Goal: Task Accomplishment & Management: Complete application form

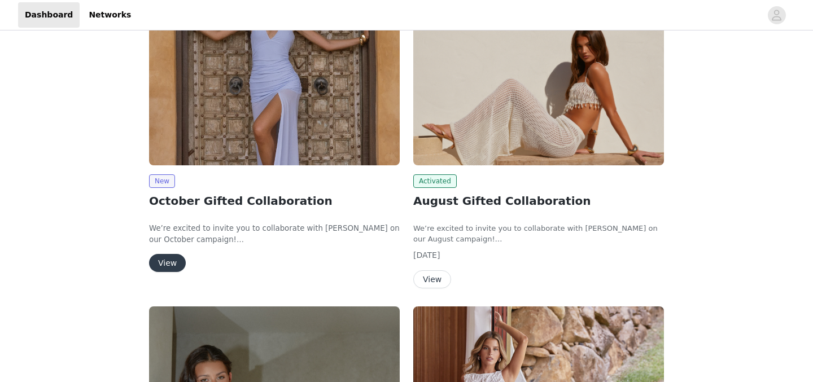
scroll to position [204, 0]
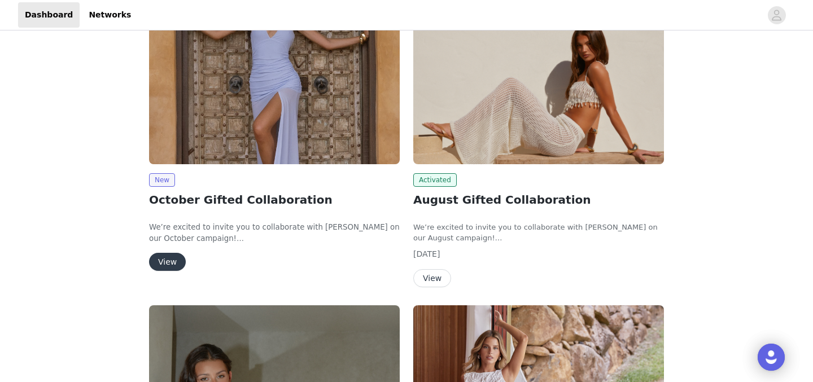
click at [173, 262] on button "View" at bounding box center [167, 262] width 37 height 18
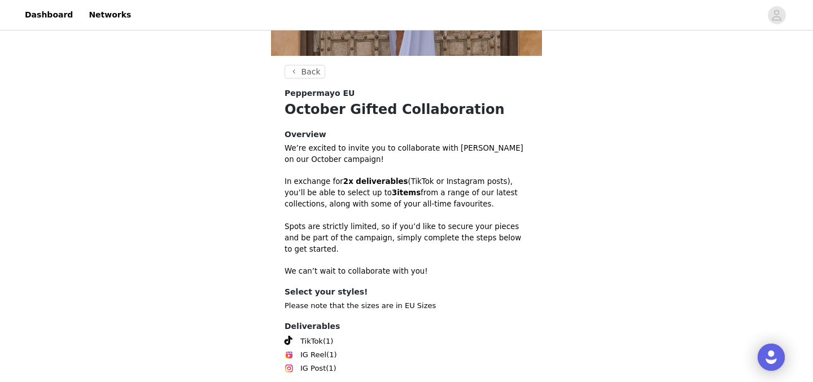
scroll to position [340, 0]
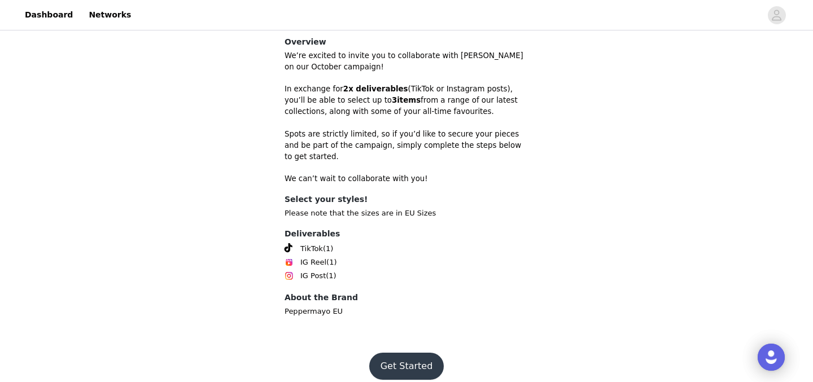
click at [387, 357] on button "Get Started" at bounding box center [406, 366] width 75 height 27
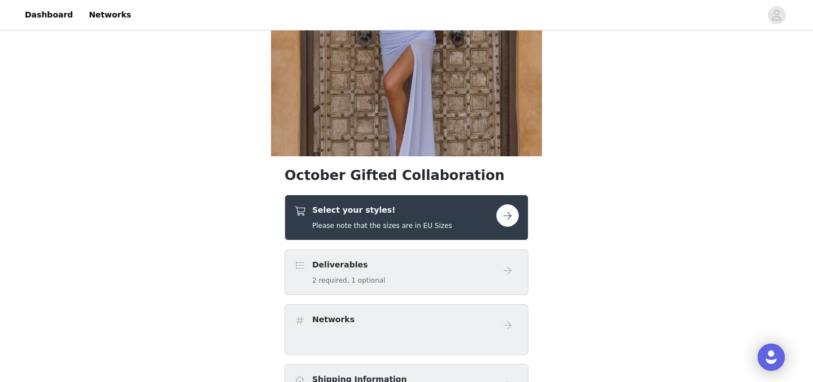
scroll to position [150, 0]
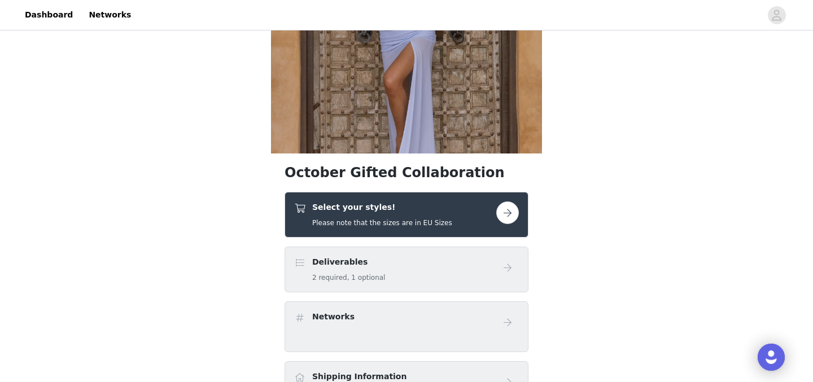
click at [441, 209] on h4 "Select your styles!" at bounding box center [382, 208] width 140 height 12
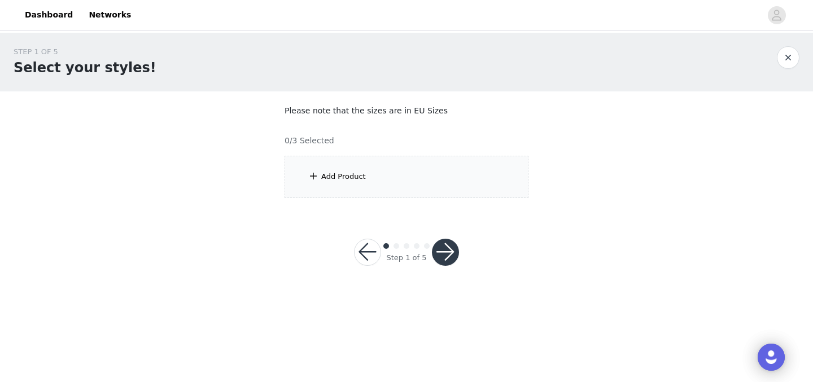
click at [432, 167] on div "Add Product" at bounding box center [407, 177] width 244 height 42
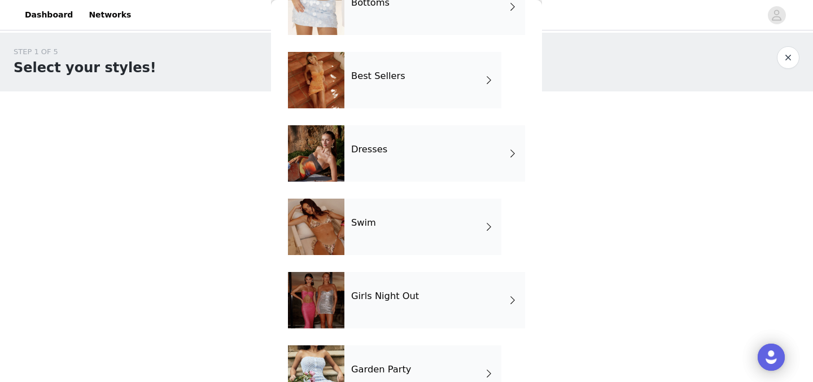
scroll to position [139, 0]
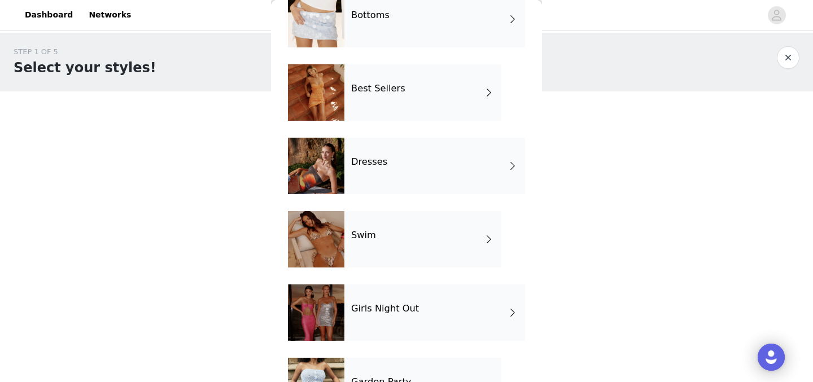
click at [437, 166] on div "Dresses" at bounding box center [435, 166] width 181 height 56
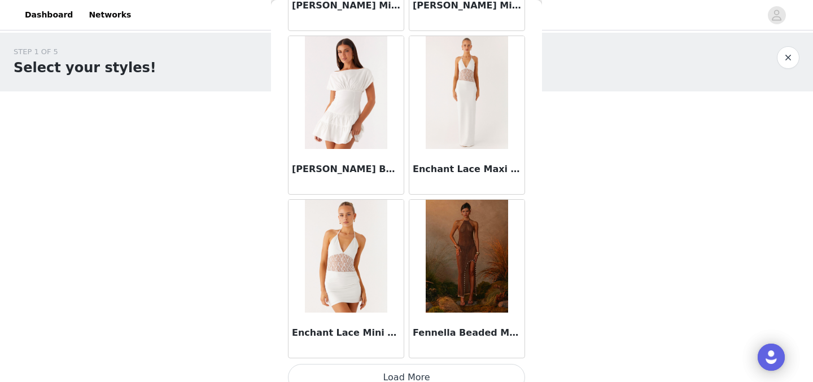
scroll to position [1346, 0]
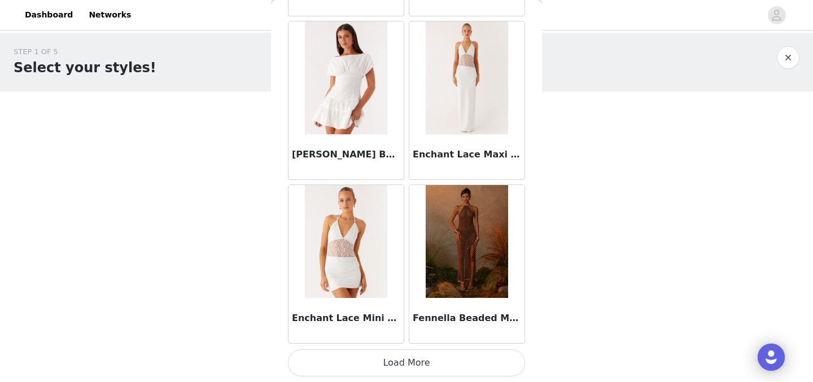
click at [410, 371] on button "Load More" at bounding box center [406, 363] width 237 height 27
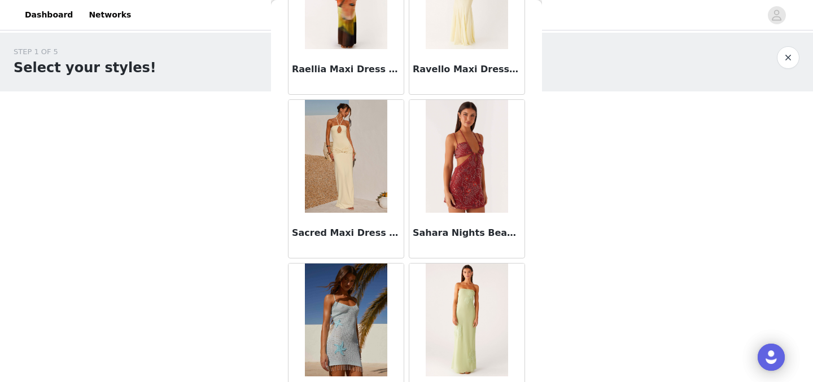
scroll to position [2984, 0]
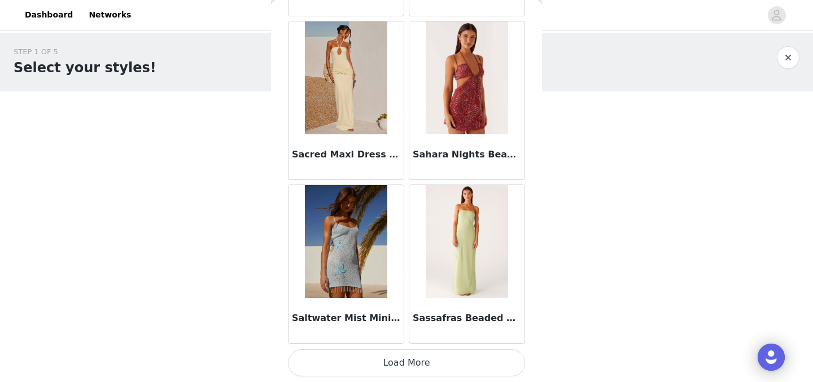
click at [389, 360] on button "Load More" at bounding box center [406, 363] width 237 height 27
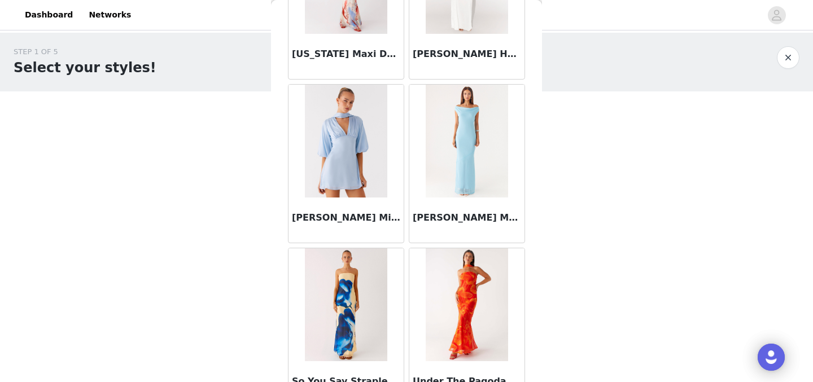
scroll to position [4622, 0]
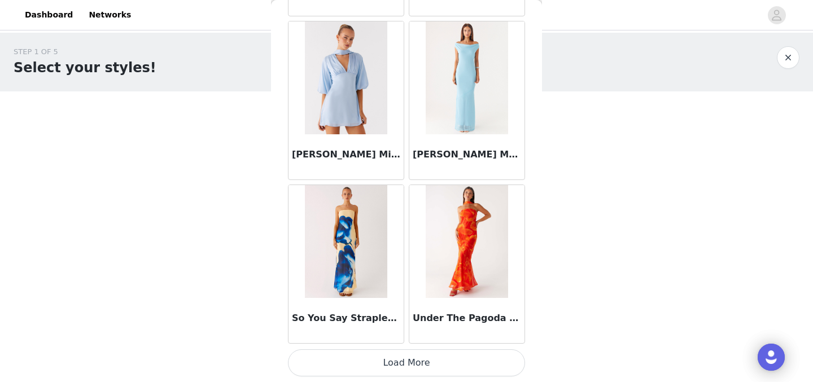
click at [433, 358] on button "Load More" at bounding box center [406, 363] width 237 height 27
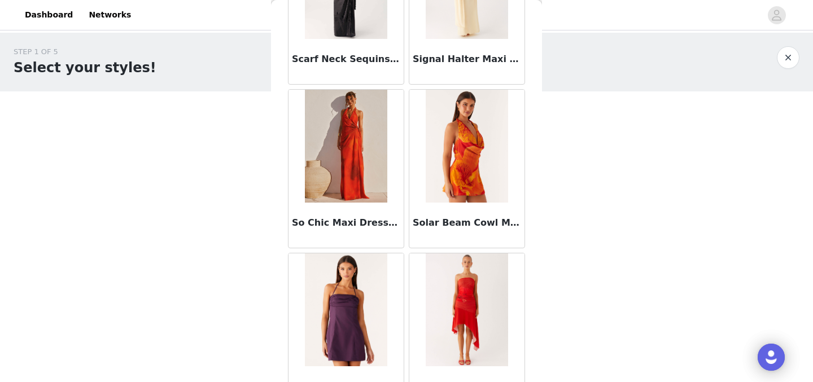
scroll to position [2577, 0]
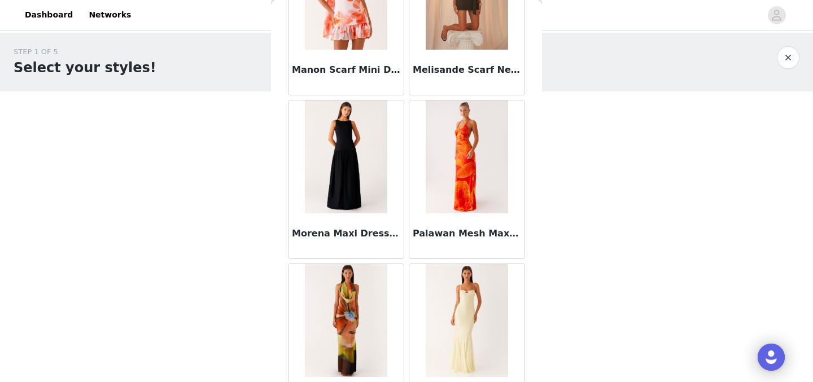
click at [781, 53] on button "button" at bounding box center [788, 57] width 23 height 23
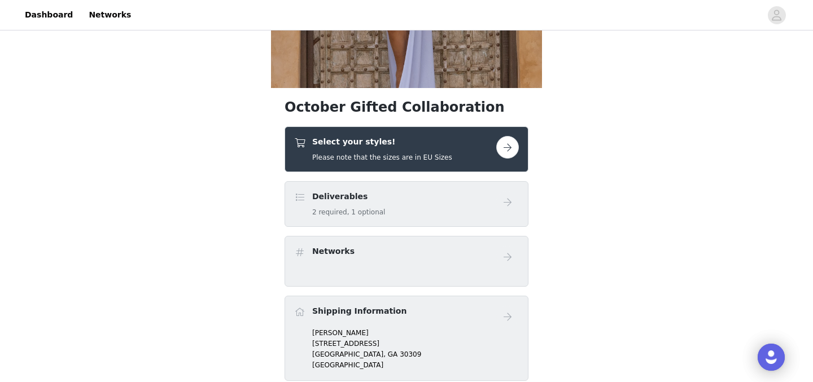
scroll to position [217, 0]
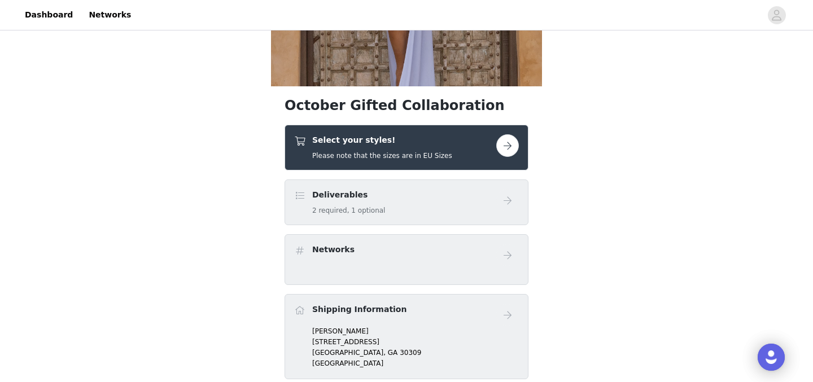
click at [510, 146] on button "button" at bounding box center [508, 145] width 23 height 23
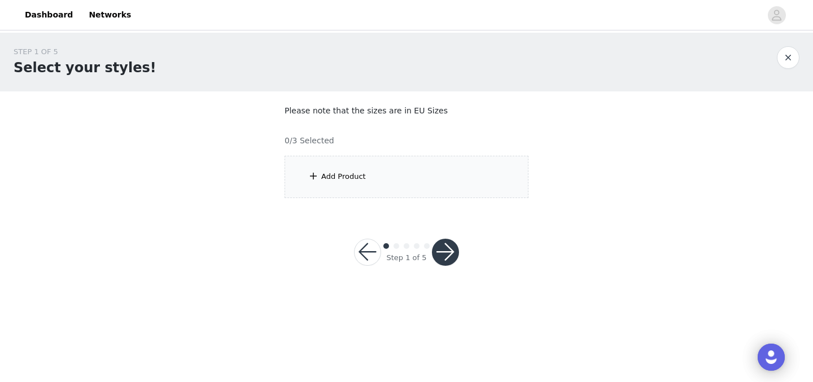
click at [387, 177] on div "Add Product" at bounding box center [407, 177] width 244 height 42
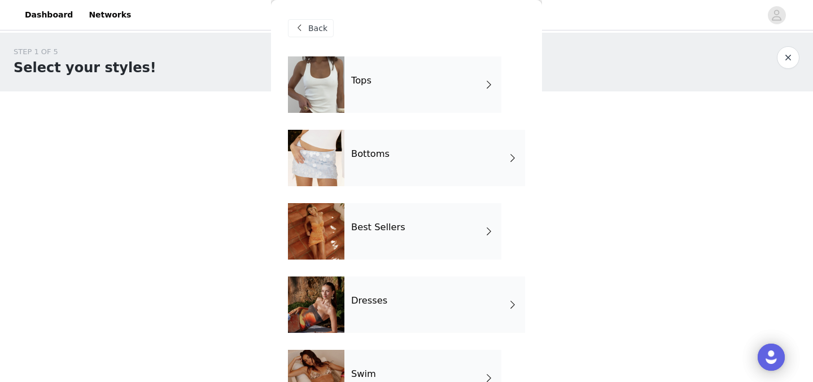
click at [428, 100] on div "Tops" at bounding box center [423, 84] width 157 height 56
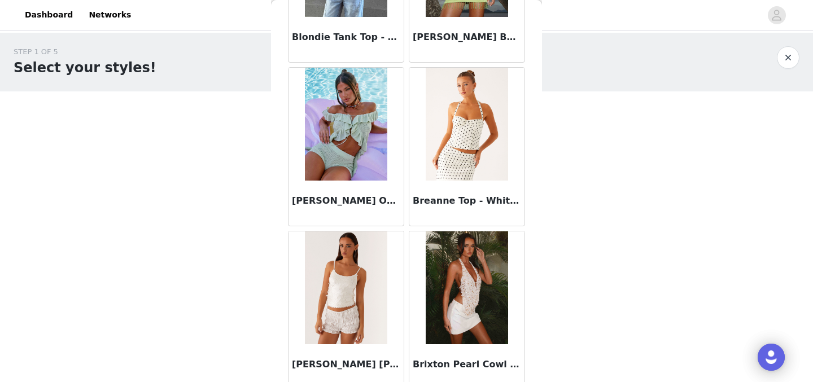
scroll to position [1346, 0]
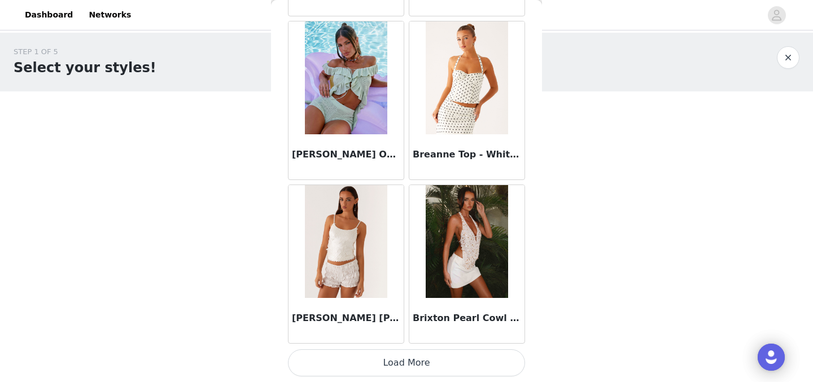
click at [416, 367] on button "Load More" at bounding box center [406, 363] width 237 height 27
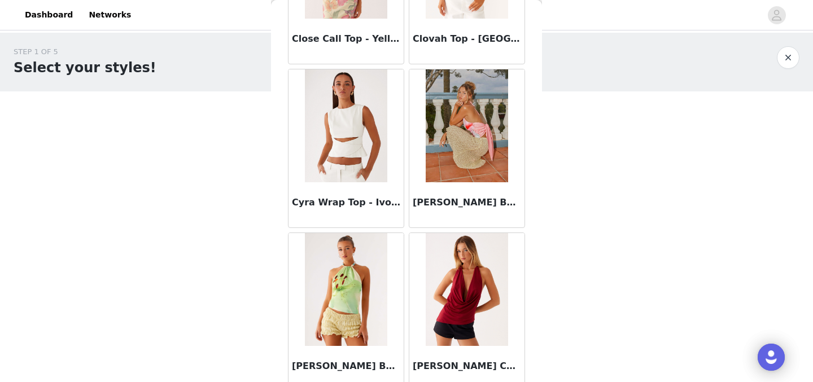
scroll to position [2984, 0]
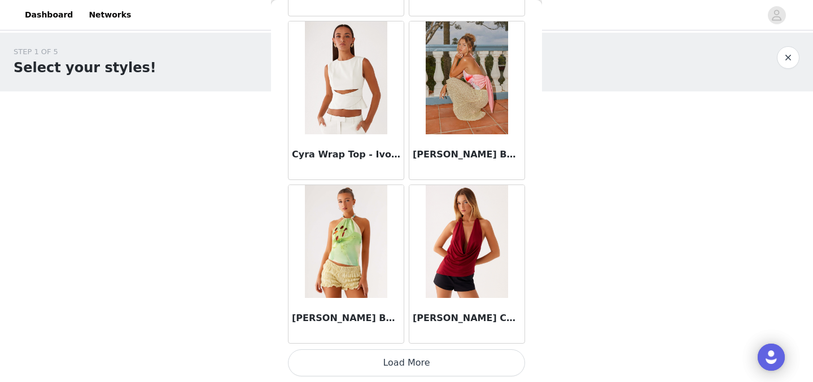
click at [443, 360] on button "Load More" at bounding box center [406, 363] width 237 height 27
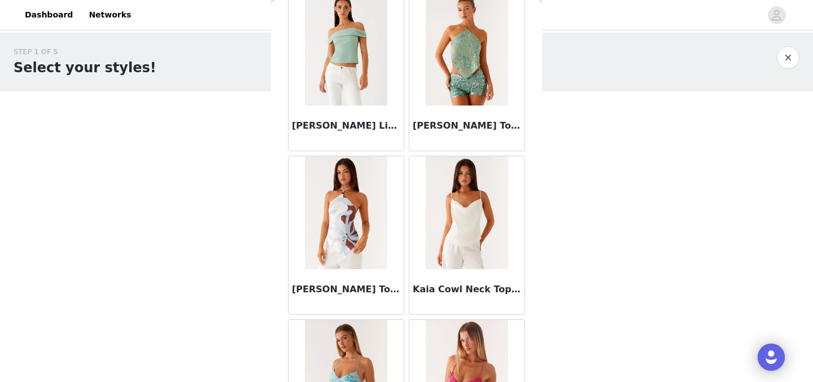
scroll to position [4622, 0]
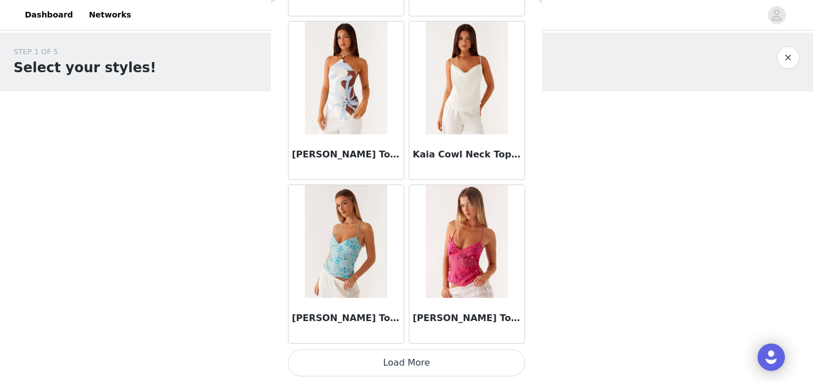
click at [433, 368] on button "Load More" at bounding box center [406, 363] width 237 height 27
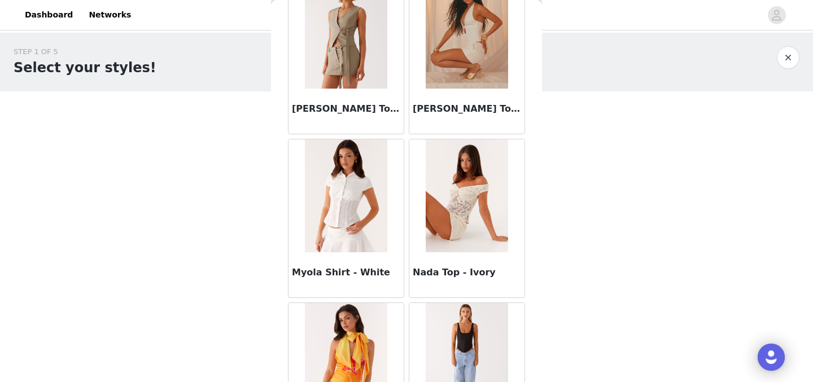
scroll to position [6260, 0]
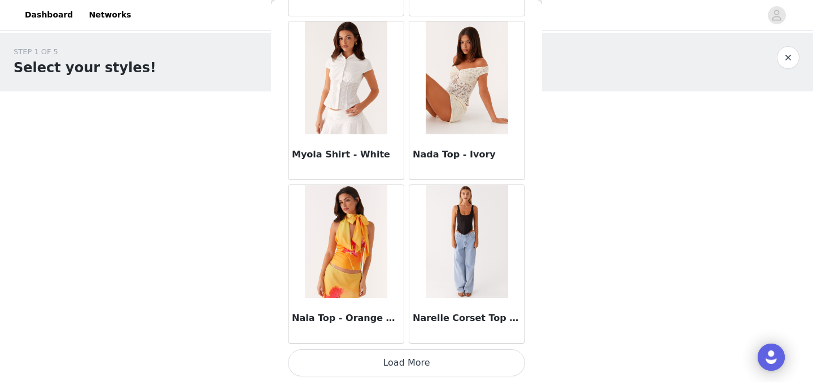
click at [436, 359] on button "Load More" at bounding box center [406, 363] width 237 height 27
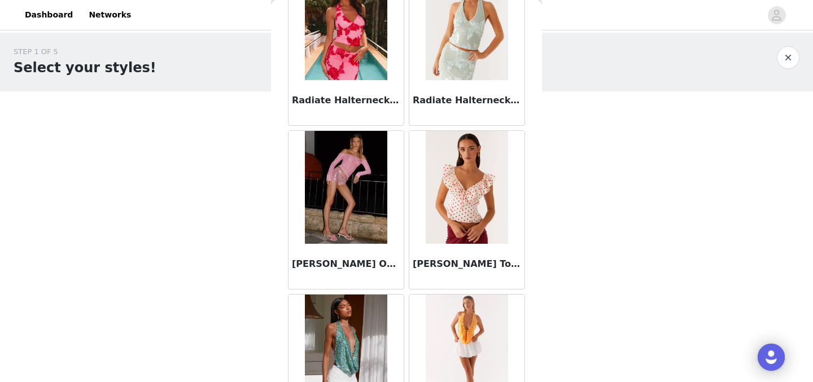
scroll to position [7898, 0]
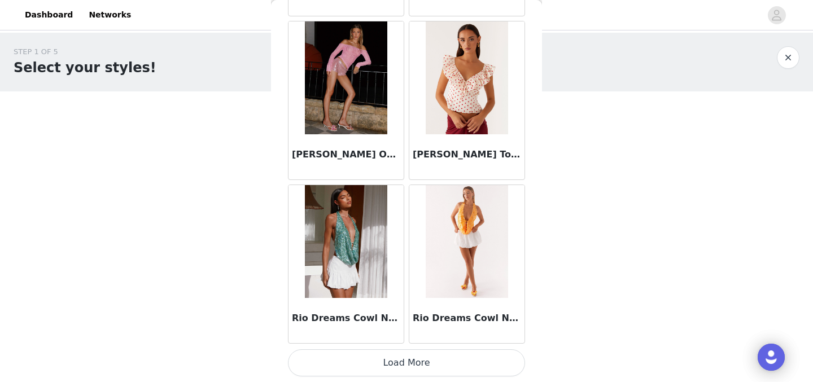
click at [418, 362] on button "Load More" at bounding box center [406, 363] width 237 height 27
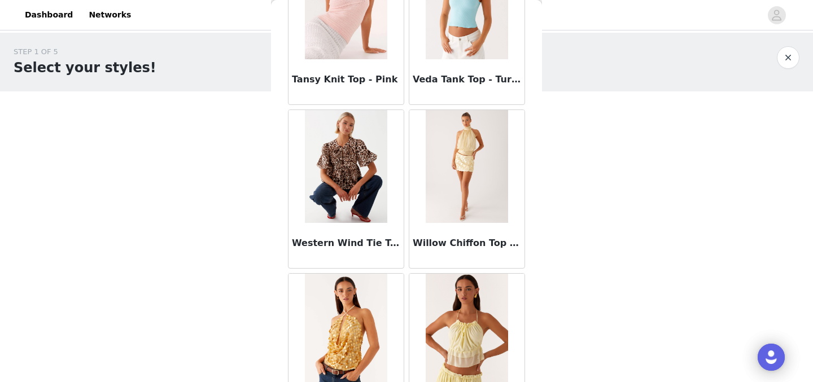
scroll to position [9537, 0]
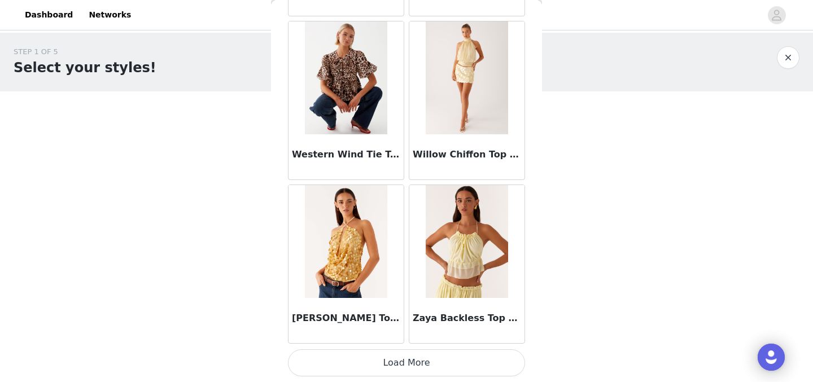
click at [438, 362] on button "Load More" at bounding box center [406, 363] width 237 height 27
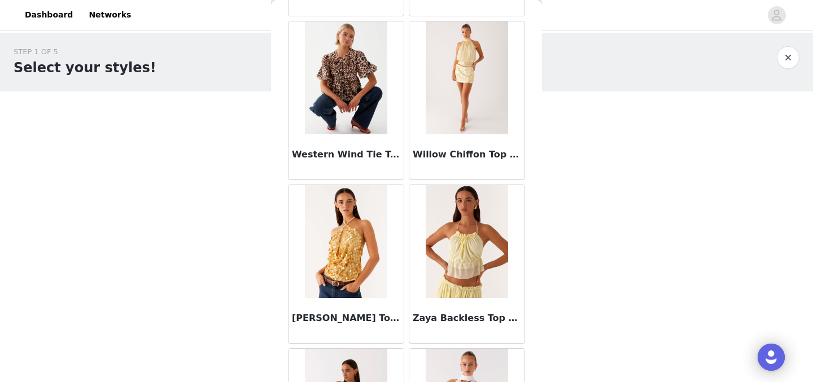
click at [472, 148] on h3 "Willow Chiffon Top - Yellow" at bounding box center [467, 155] width 108 height 14
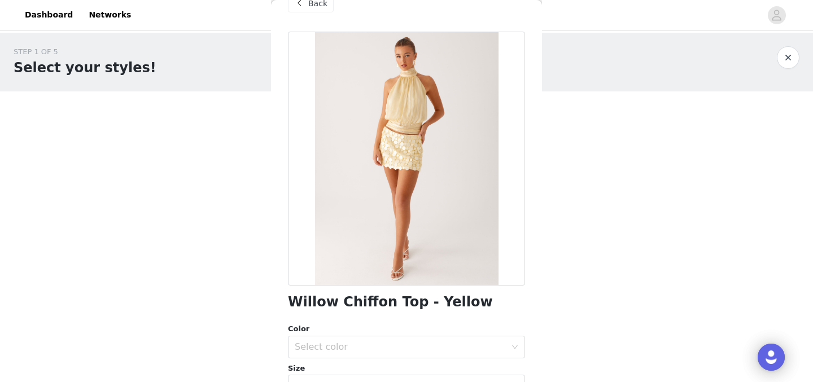
scroll to position [100, 0]
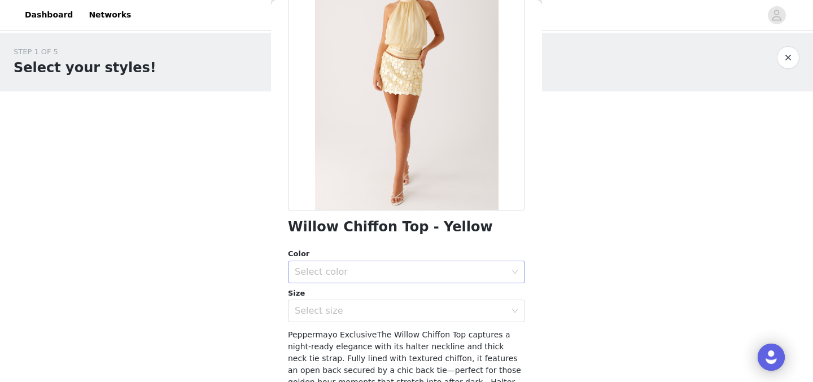
click at [396, 272] on div "Select color" at bounding box center [400, 272] width 211 height 11
click at [389, 299] on li "Yellow" at bounding box center [406, 297] width 237 height 18
click at [385, 312] on div "Select size" at bounding box center [400, 311] width 211 height 11
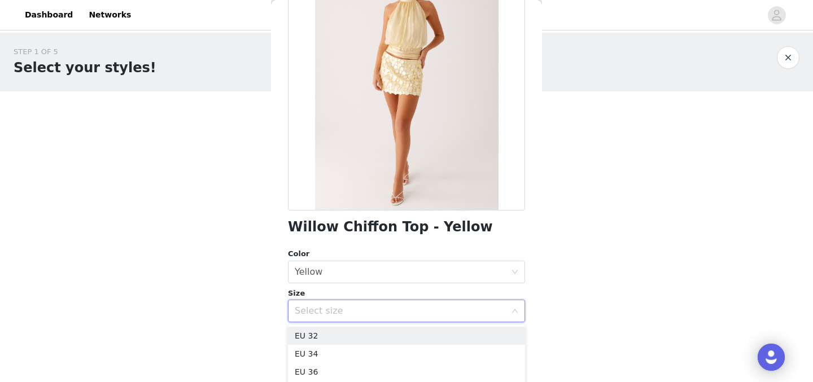
scroll to position [167, 0]
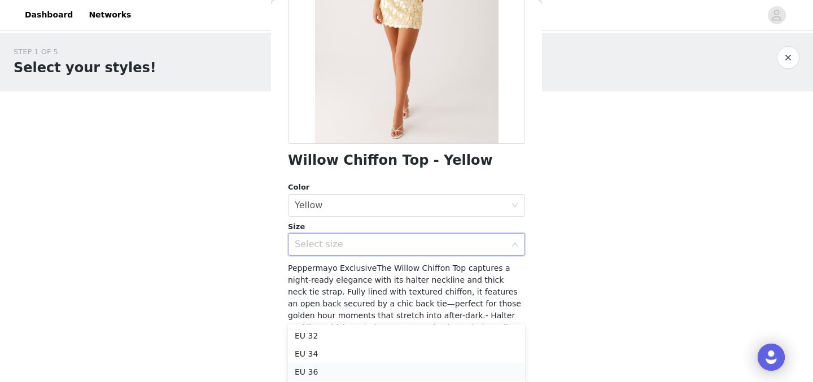
click at [368, 368] on li "EU 36" at bounding box center [406, 372] width 237 height 18
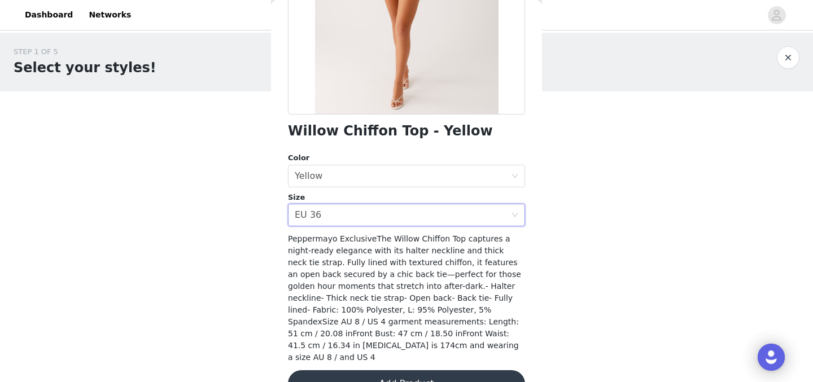
scroll to position [202, 0]
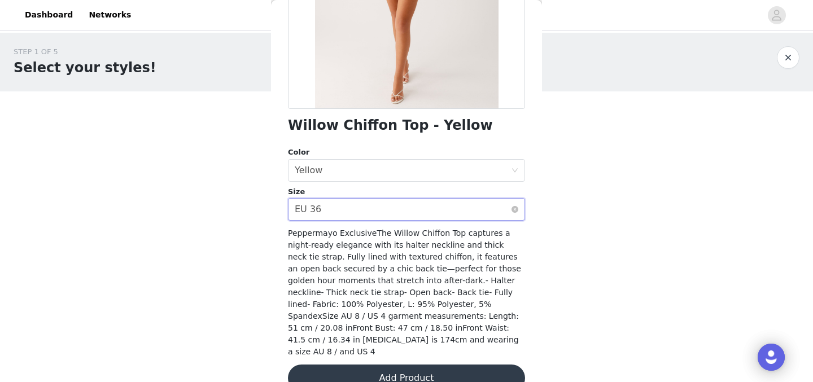
click at [398, 204] on div "Select size EU 36" at bounding box center [403, 209] width 216 height 21
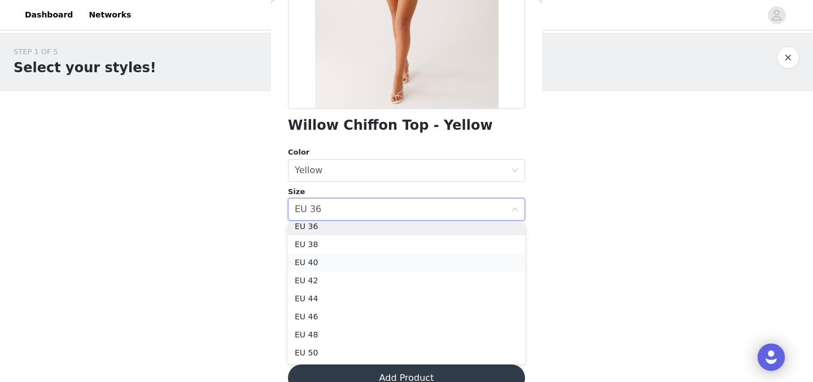
scroll to position [0, 0]
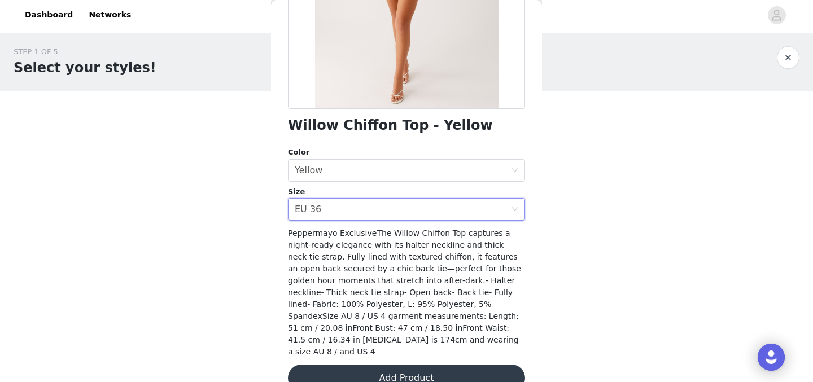
click at [647, 238] on div "STEP 1 OF 5 Select your styles! Please note that the sizes are in EU Sizes 0/3 …" at bounding box center [406, 163] width 813 height 260
click at [384, 365] on button "Add Product" at bounding box center [406, 378] width 237 height 27
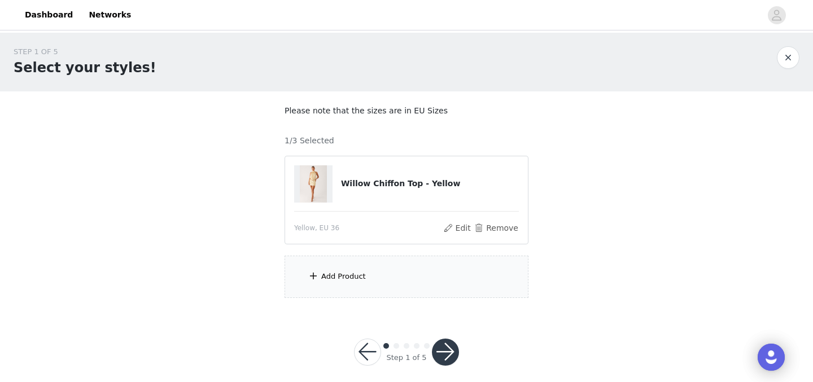
scroll to position [1, 0]
click at [385, 274] on div "Add Product" at bounding box center [407, 276] width 244 height 42
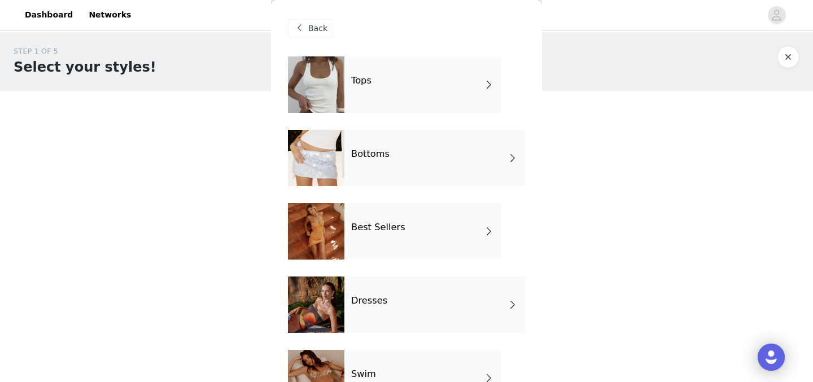
click at [426, 158] on div "Bottoms" at bounding box center [435, 158] width 181 height 56
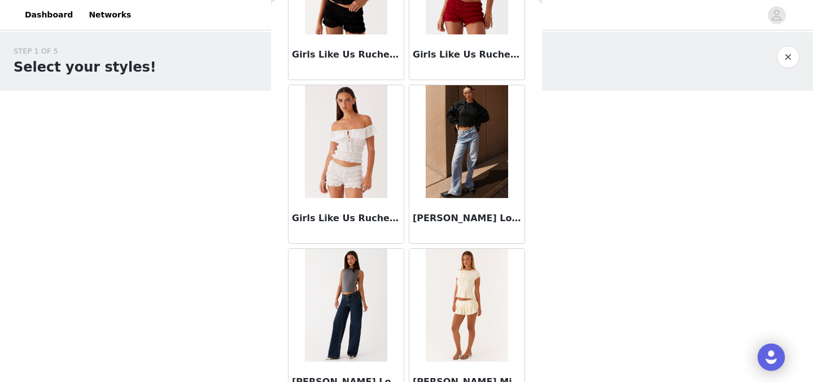
scroll to position [1346, 0]
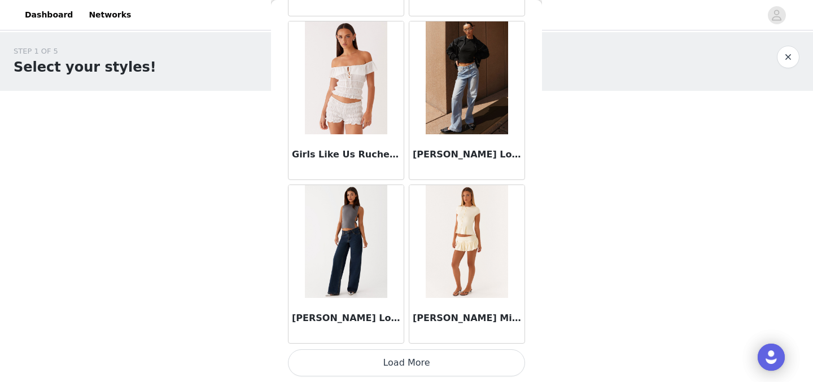
click at [399, 366] on button "Load More" at bounding box center [406, 363] width 237 height 27
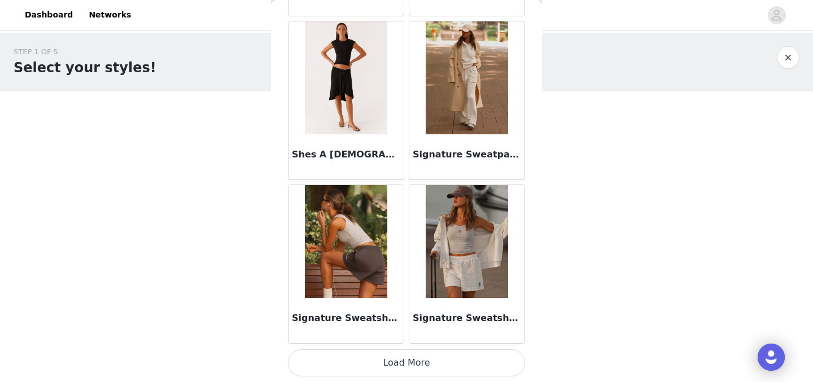
scroll to position [10, 0]
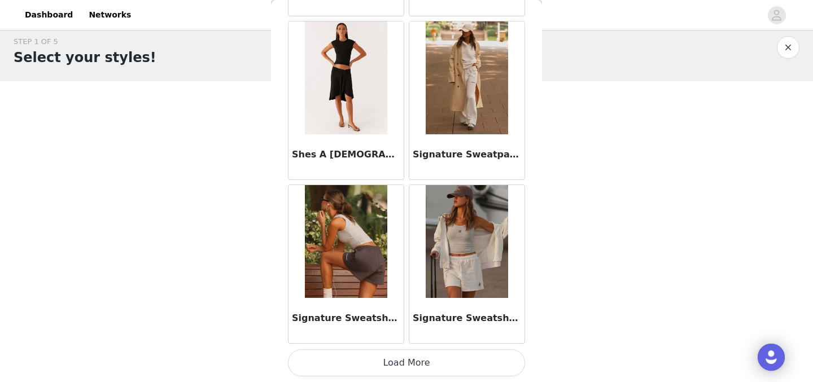
click at [389, 360] on button "Load More" at bounding box center [406, 363] width 237 height 27
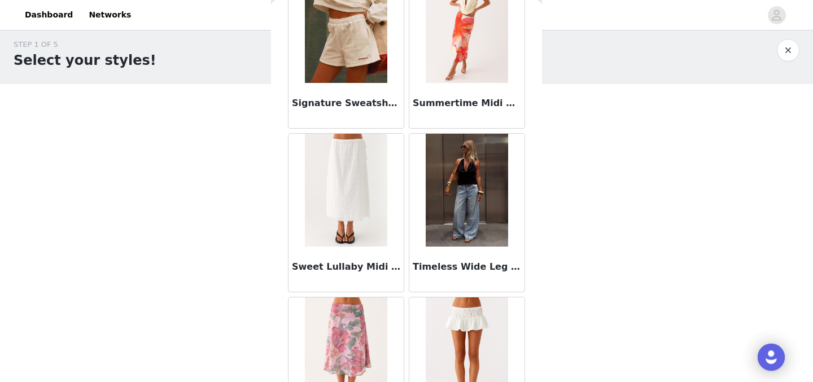
scroll to position [3237, 0]
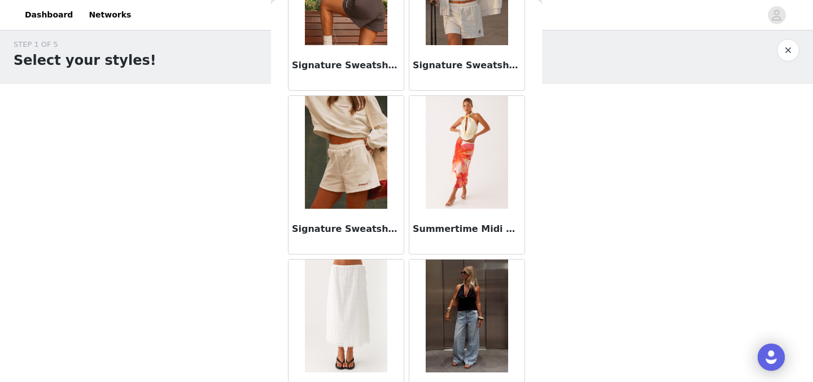
click at [360, 214] on div "Signature Sweatshorts - Ivory" at bounding box center [346, 231] width 115 height 45
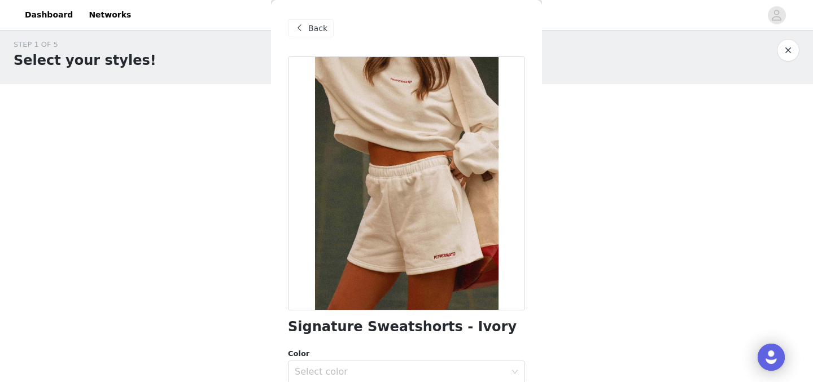
scroll to position [159, 0]
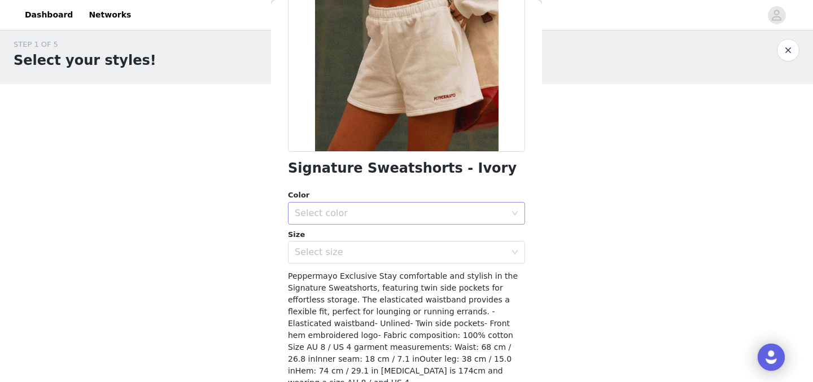
click at [370, 211] on div "Select color" at bounding box center [400, 213] width 211 height 11
click at [367, 238] on li "Ivory" at bounding box center [406, 238] width 237 height 18
click at [368, 255] on div "Select size" at bounding box center [400, 252] width 211 height 11
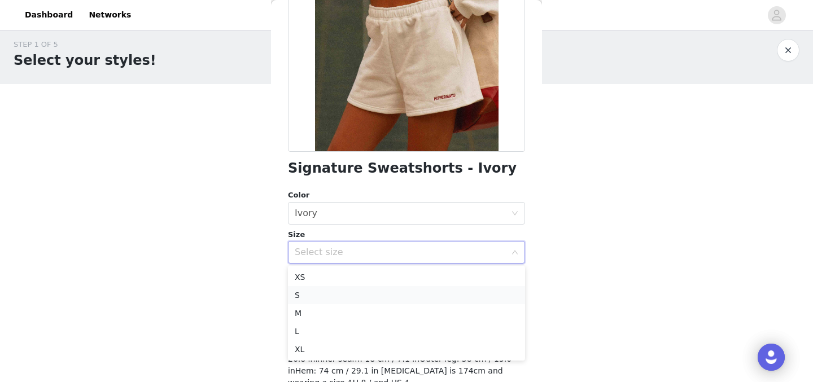
click at [359, 299] on li "S" at bounding box center [406, 295] width 237 height 18
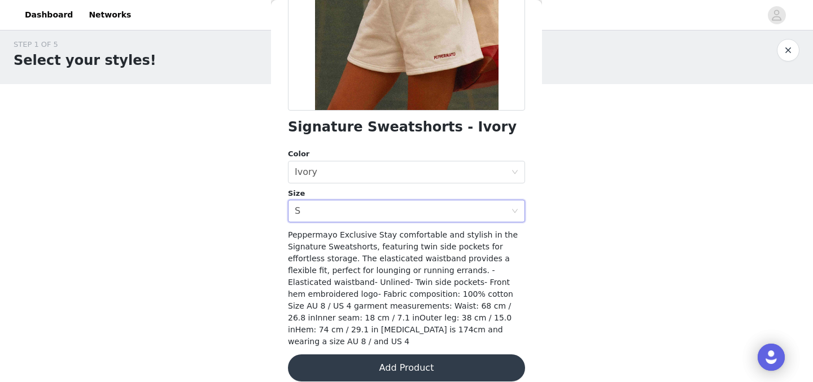
scroll to position [201, 0]
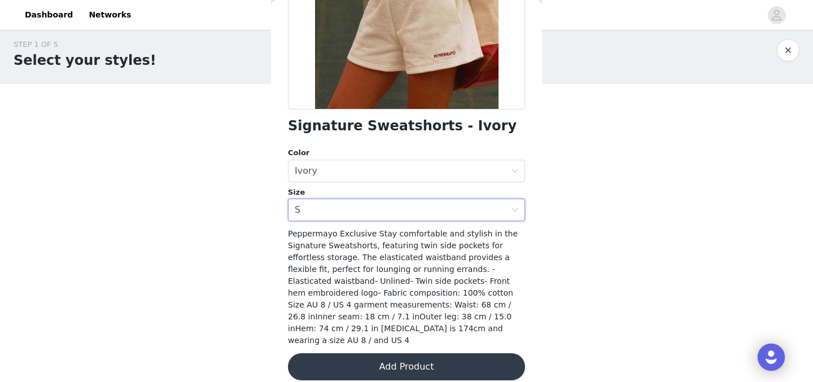
click at [369, 356] on button "Add Product" at bounding box center [406, 367] width 237 height 27
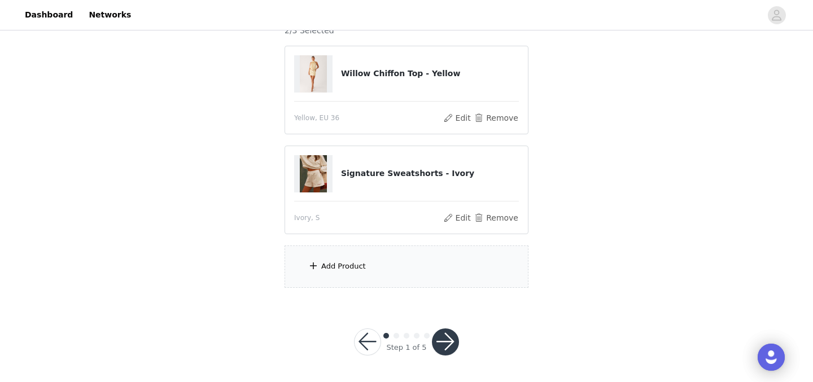
scroll to position [110, 0]
click at [378, 264] on div "Add Product" at bounding box center [407, 267] width 244 height 42
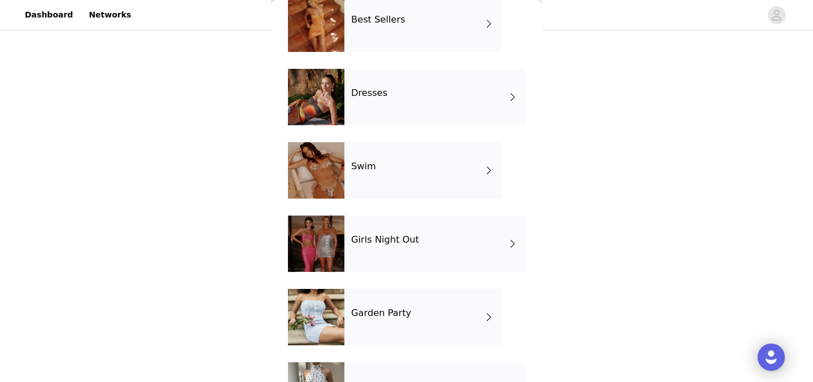
scroll to position [226, 0]
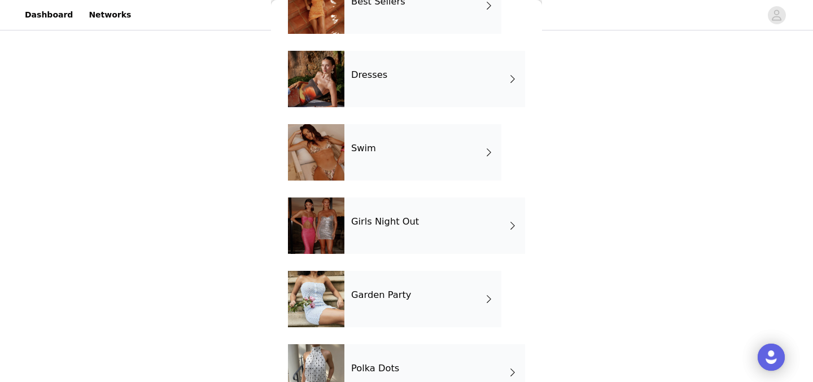
click at [417, 223] on div "Girls Night Out" at bounding box center [435, 226] width 181 height 56
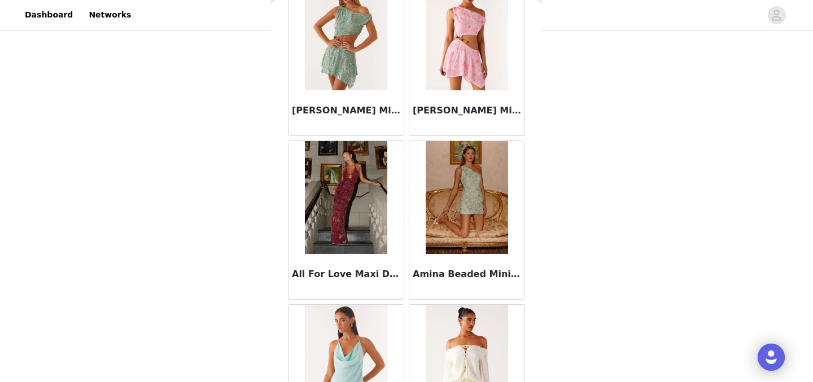
scroll to position [0, 0]
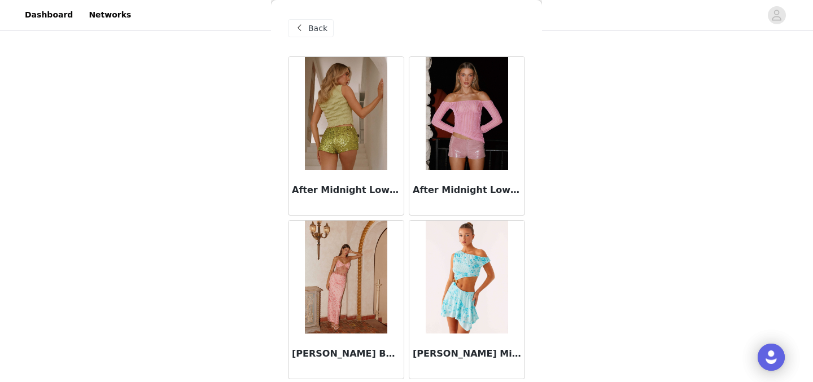
click at [310, 19] on div "Back" at bounding box center [311, 28] width 46 height 18
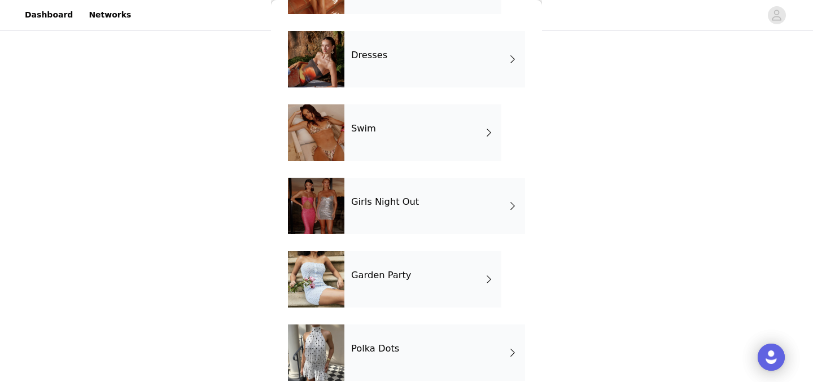
scroll to position [262, 0]
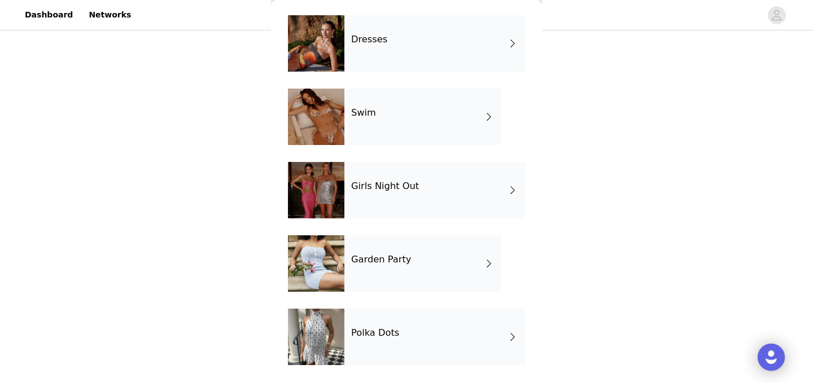
click at [410, 268] on div "Garden Party" at bounding box center [423, 264] width 157 height 56
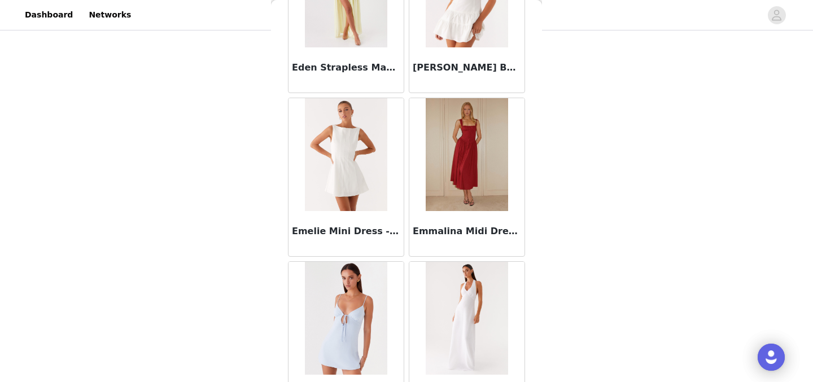
scroll to position [1346, 0]
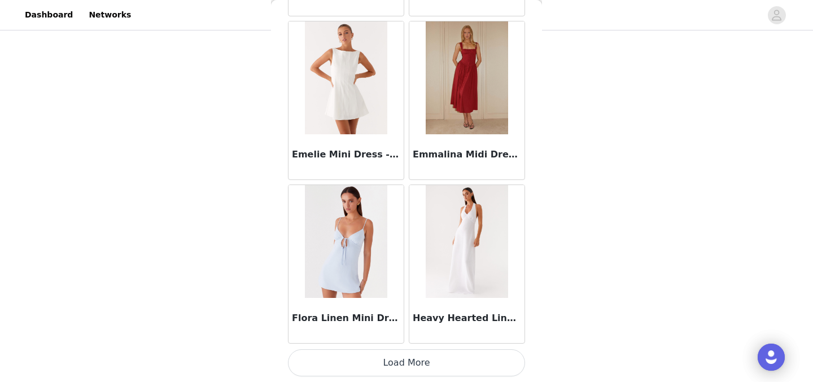
click at [377, 354] on button "Load More" at bounding box center [406, 363] width 237 height 27
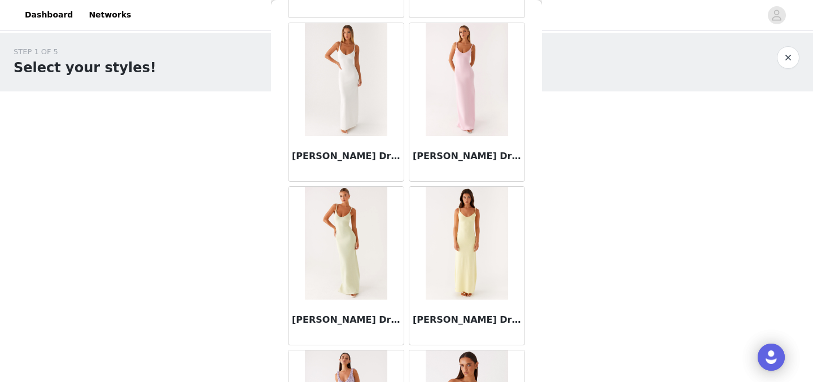
scroll to position [0, 0]
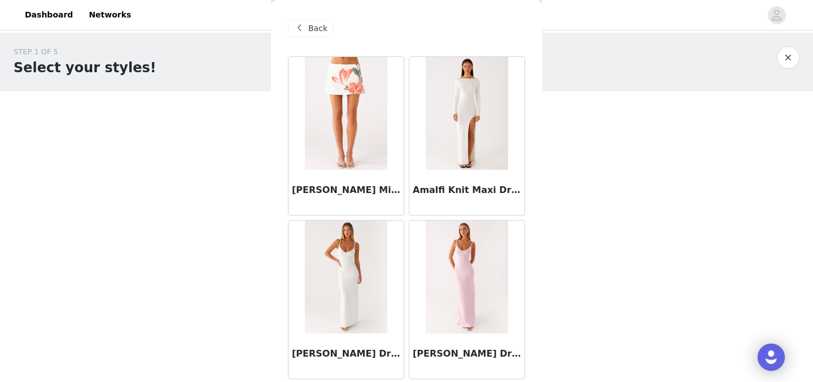
click at [316, 26] on span "Back" at bounding box center [317, 29] width 19 height 12
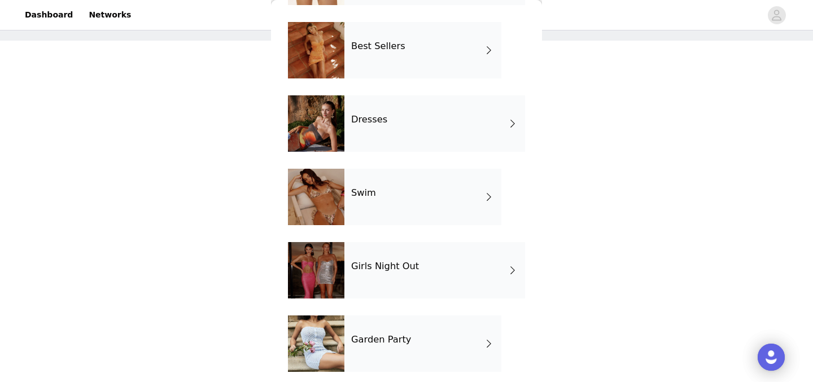
scroll to position [169, 0]
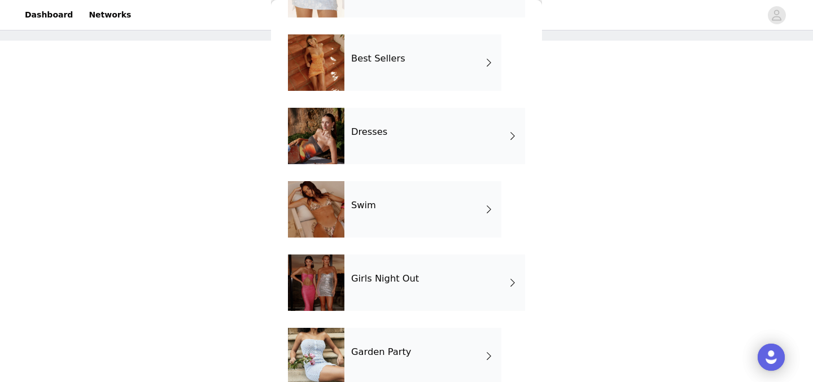
click at [411, 227] on div "Swim" at bounding box center [423, 209] width 157 height 56
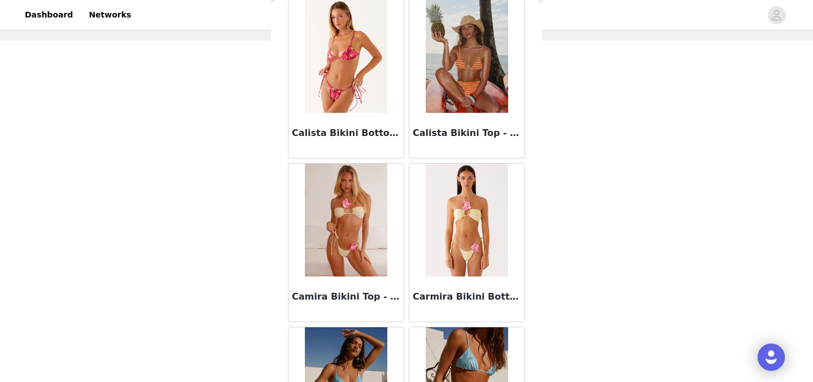
scroll to position [1346, 0]
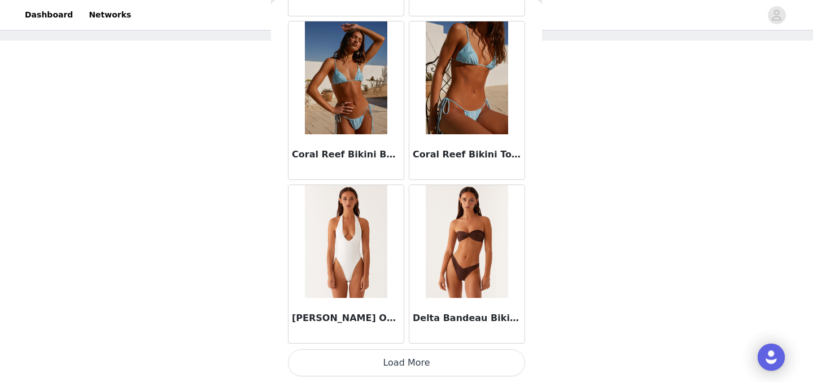
click at [394, 366] on button "Load More" at bounding box center [406, 363] width 237 height 27
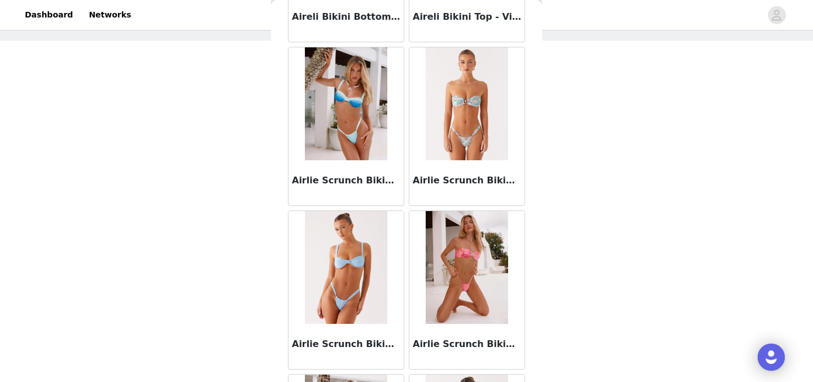
scroll to position [0, 0]
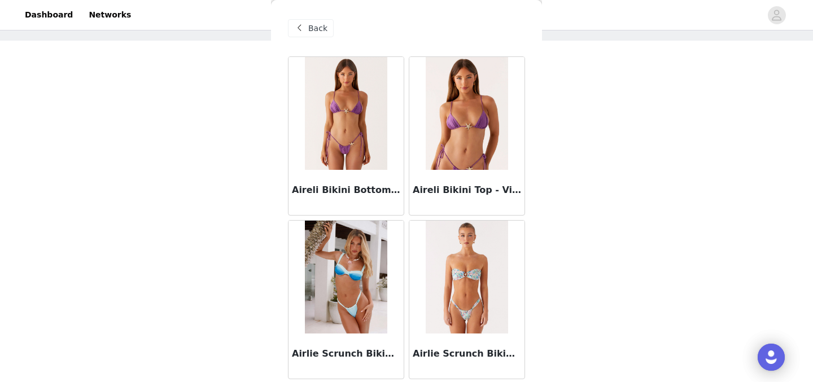
click at [315, 25] on span "Back" at bounding box center [317, 29] width 19 height 12
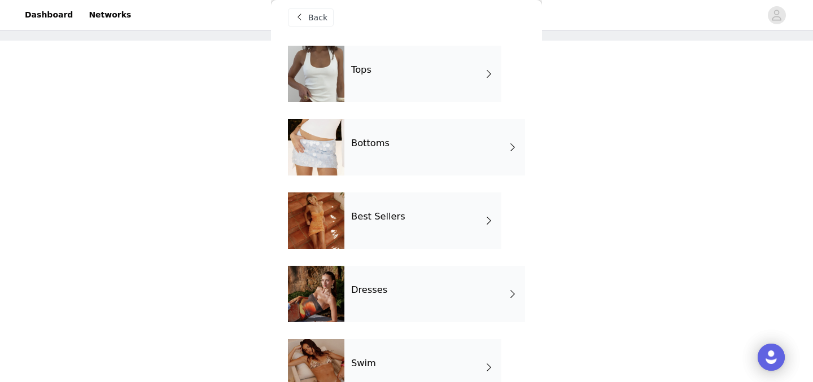
scroll to position [11, 0]
click at [387, 210] on div "Best Sellers" at bounding box center [423, 220] width 157 height 56
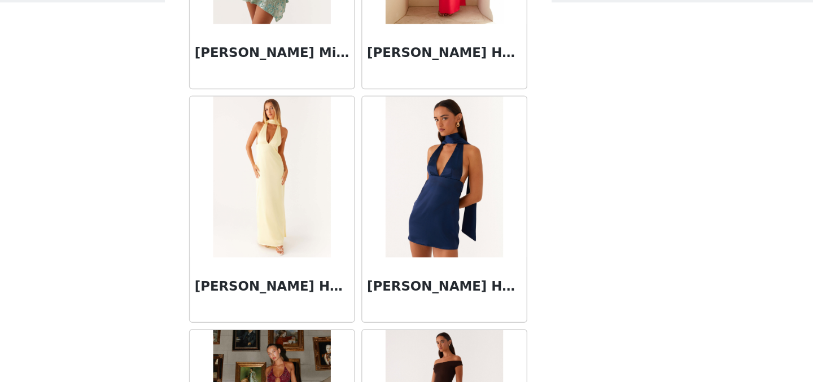
scroll to position [37, 0]
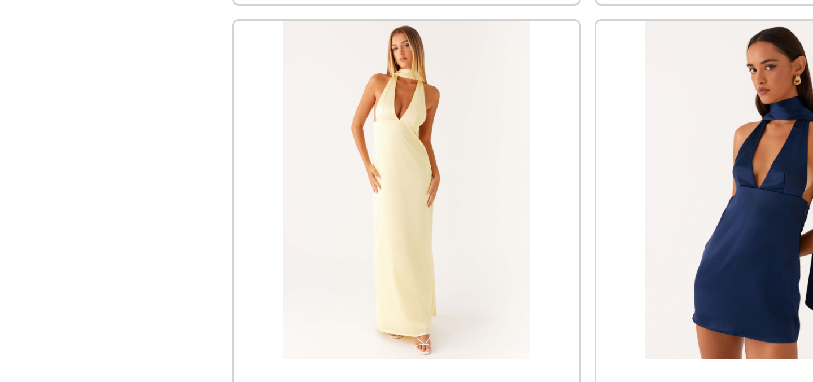
click at [332, 171] on img at bounding box center [346, 163] width 82 height 113
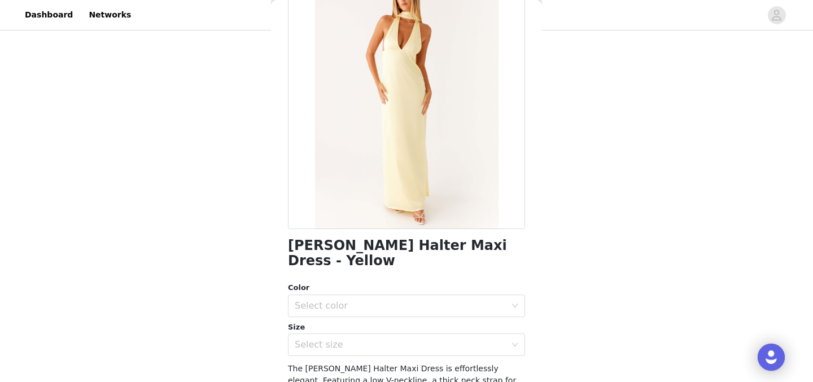
scroll to position [225, 0]
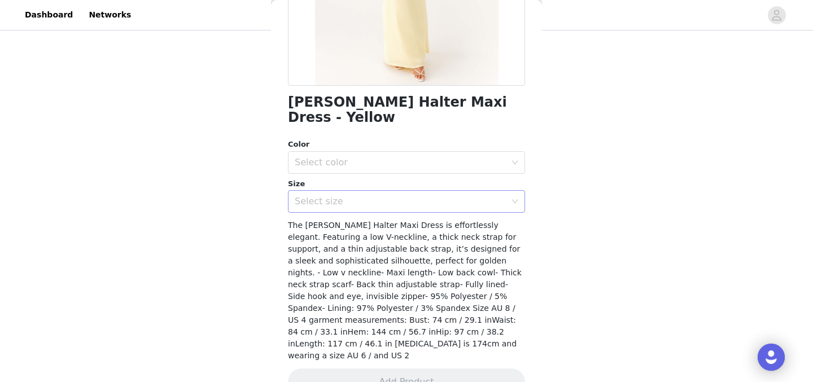
click at [354, 196] on div "Select size" at bounding box center [400, 201] width 211 height 11
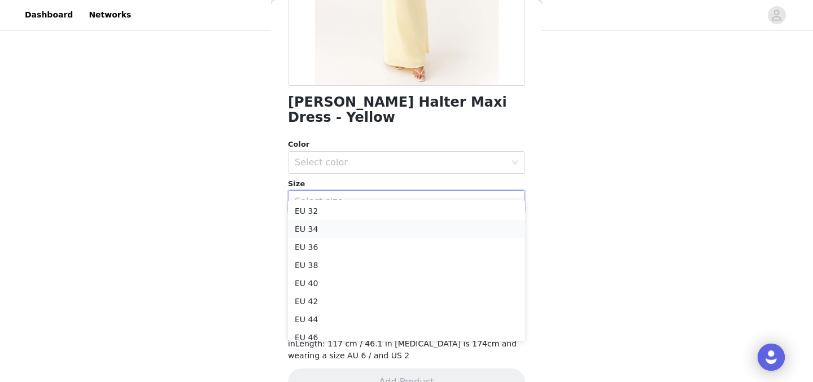
click at [347, 228] on li "EU 34" at bounding box center [406, 229] width 237 height 18
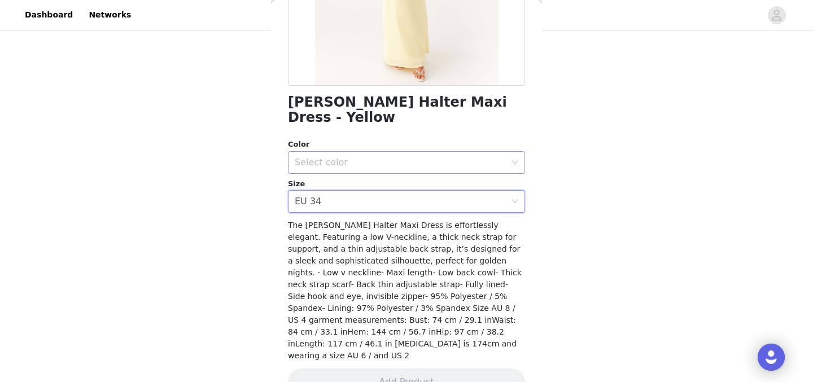
click at [368, 157] on div "Select color" at bounding box center [400, 162] width 211 height 11
click at [367, 167] on li "Yellow" at bounding box center [406, 172] width 237 height 18
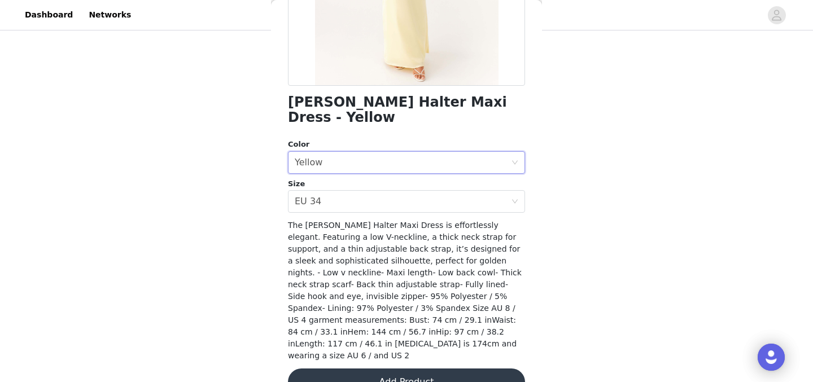
scroll to position [110, 0]
click at [383, 369] on button "Add Product" at bounding box center [406, 382] width 237 height 27
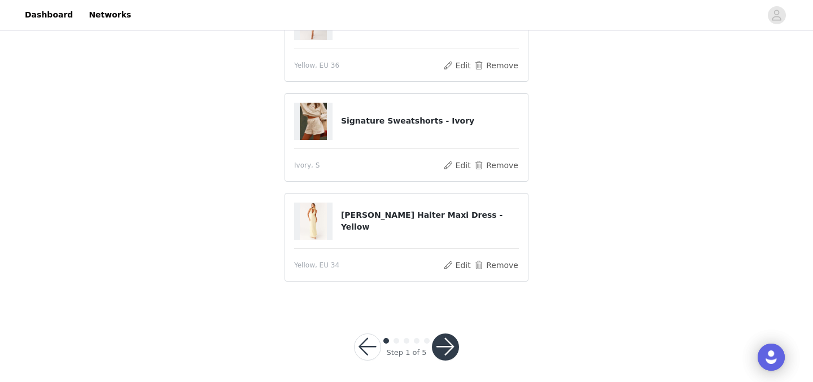
scroll to position [137, 0]
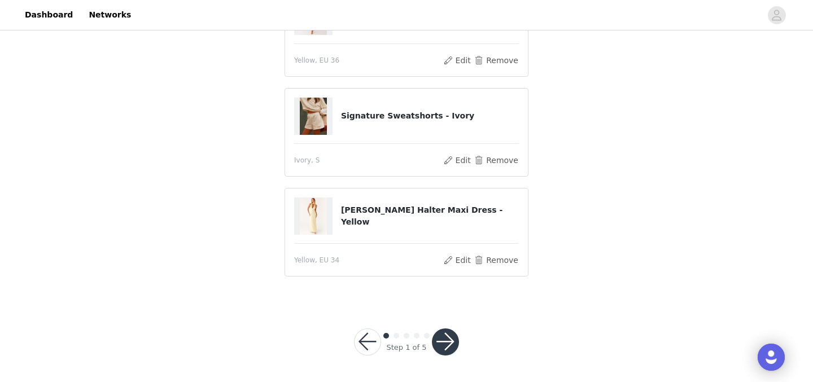
click at [449, 328] on div "Step 1 of 5" at bounding box center [407, 342] width 132 height 54
click at [453, 338] on button "button" at bounding box center [445, 342] width 27 height 27
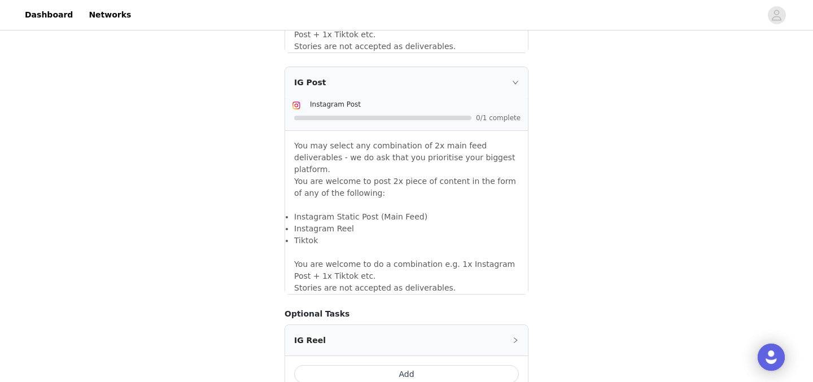
scroll to position [1040, 0]
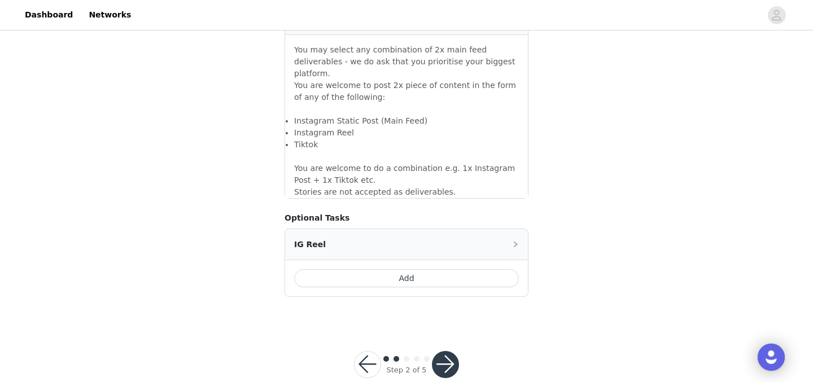
click at [443, 351] on button "button" at bounding box center [445, 364] width 27 height 27
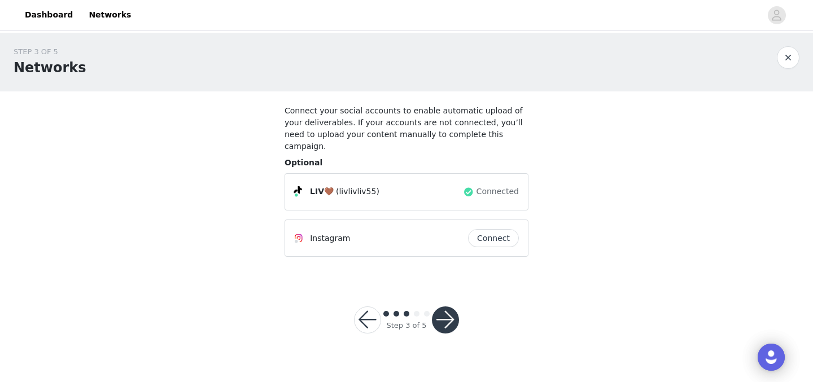
click at [454, 307] on button "button" at bounding box center [445, 320] width 27 height 27
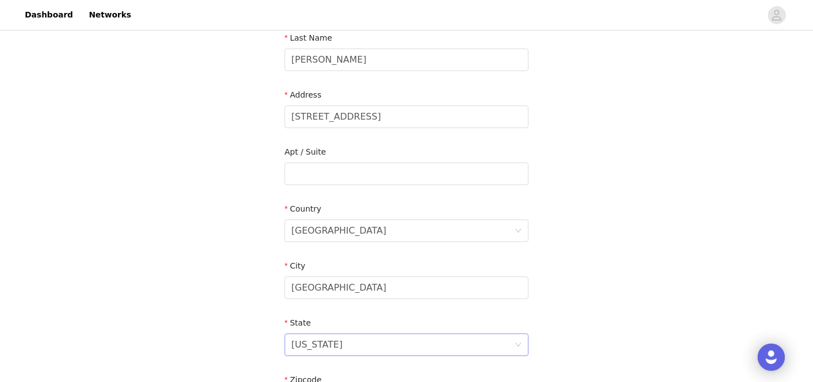
scroll to position [411, 0]
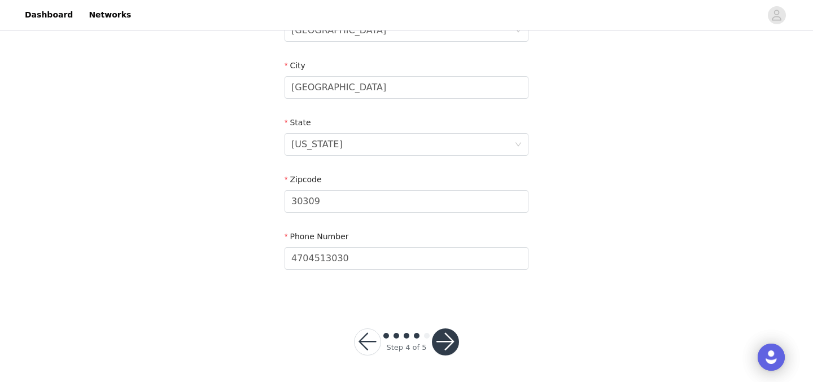
click at [449, 344] on button "button" at bounding box center [445, 342] width 27 height 27
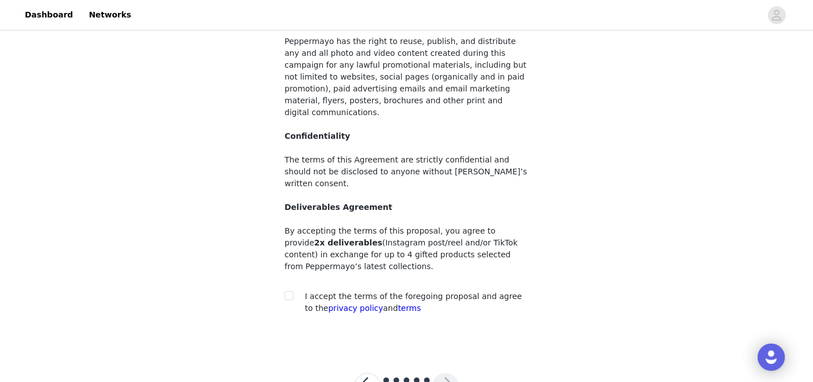
scroll to position [140, 0]
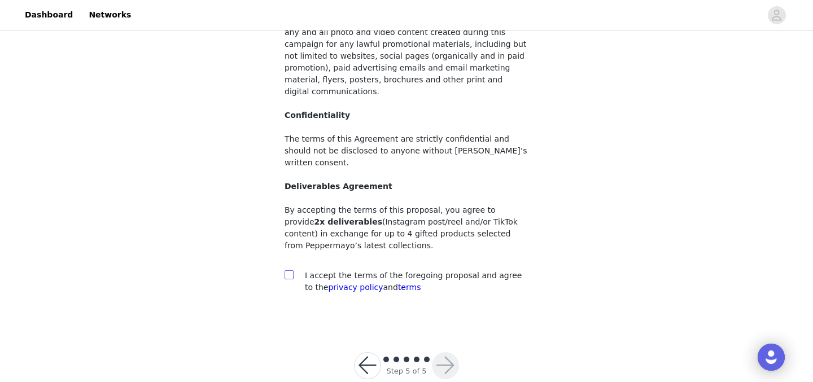
click at [288, 271] on input "checkbox" at bounding box center [289, 275] width 8 height 8
checkbox input "true"
click at [438, 352] on button "button" at bounding box center [445, 365] width 27 height 27
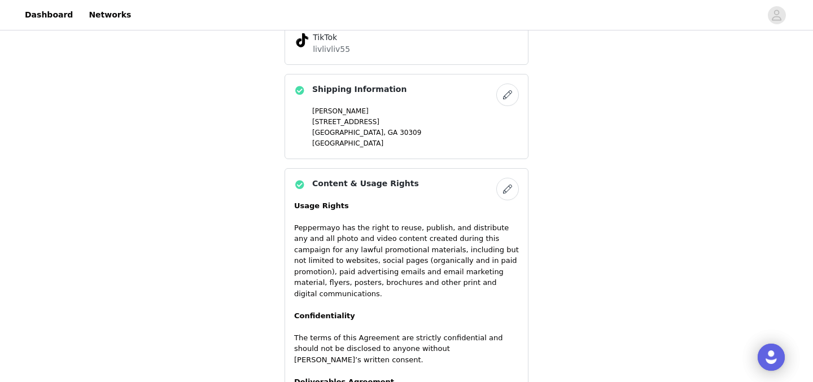
scroll to position [827, 0]
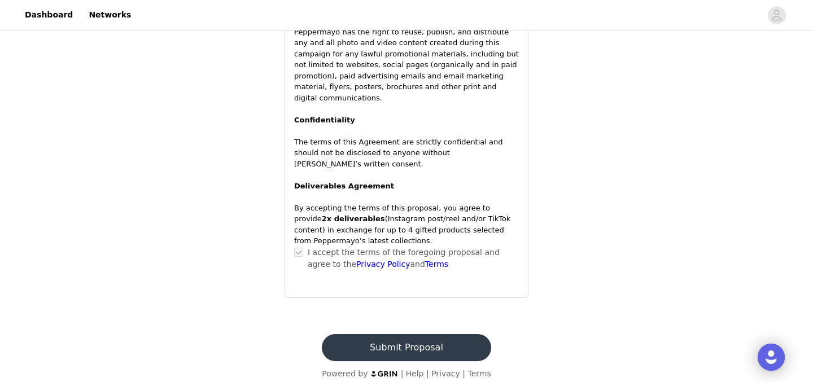
click at [435, 338] on button "Submit Proposal" at bounding box center [406, 347] width 169 height 27
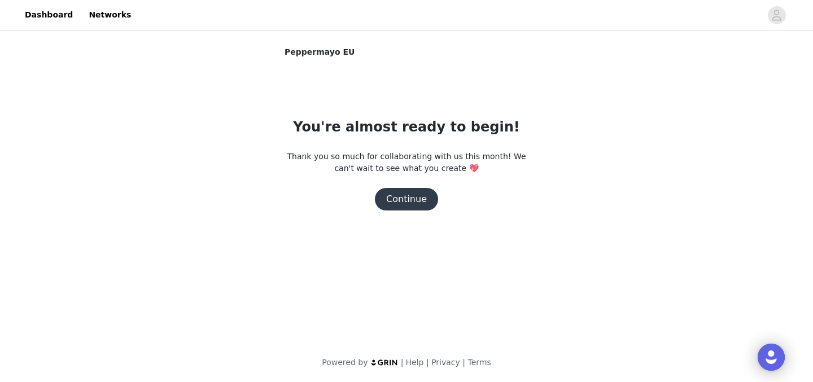
scroll to position [0, 0]
